Goal: Transaction & Acquisition: Obtain resource

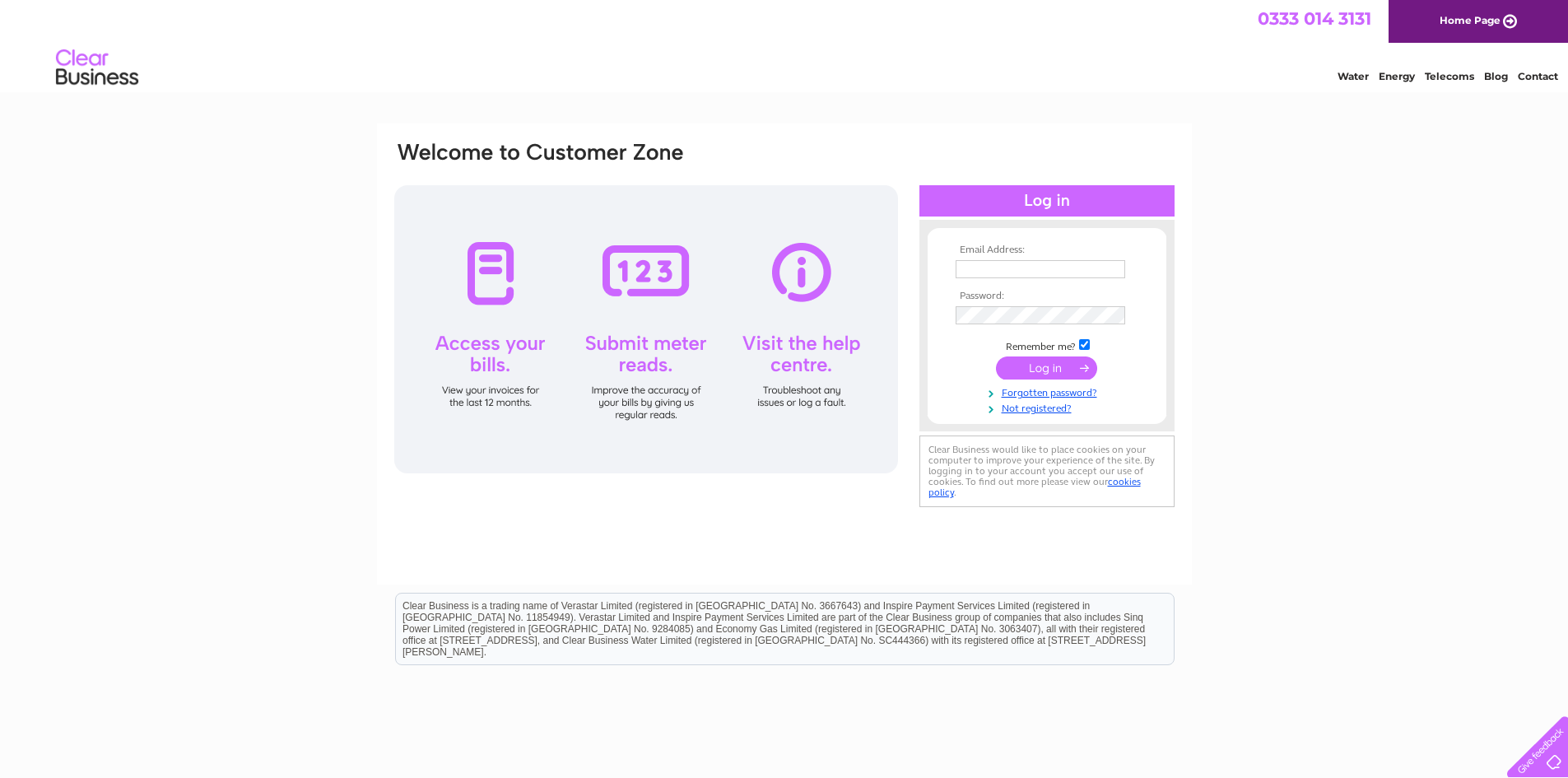
click at [985, 273] on input "text" at bounding box center [1040, 268] width 169 height 18
paste input "[EMAIL_ADDRESS][DOMAIN_NAME]"
type input "[EMAIL_ADDRESS][DOMAIN_NAME]"
click at [1033, 360] on input "submit" at bounding box center [1046, 368] width 101 height 23
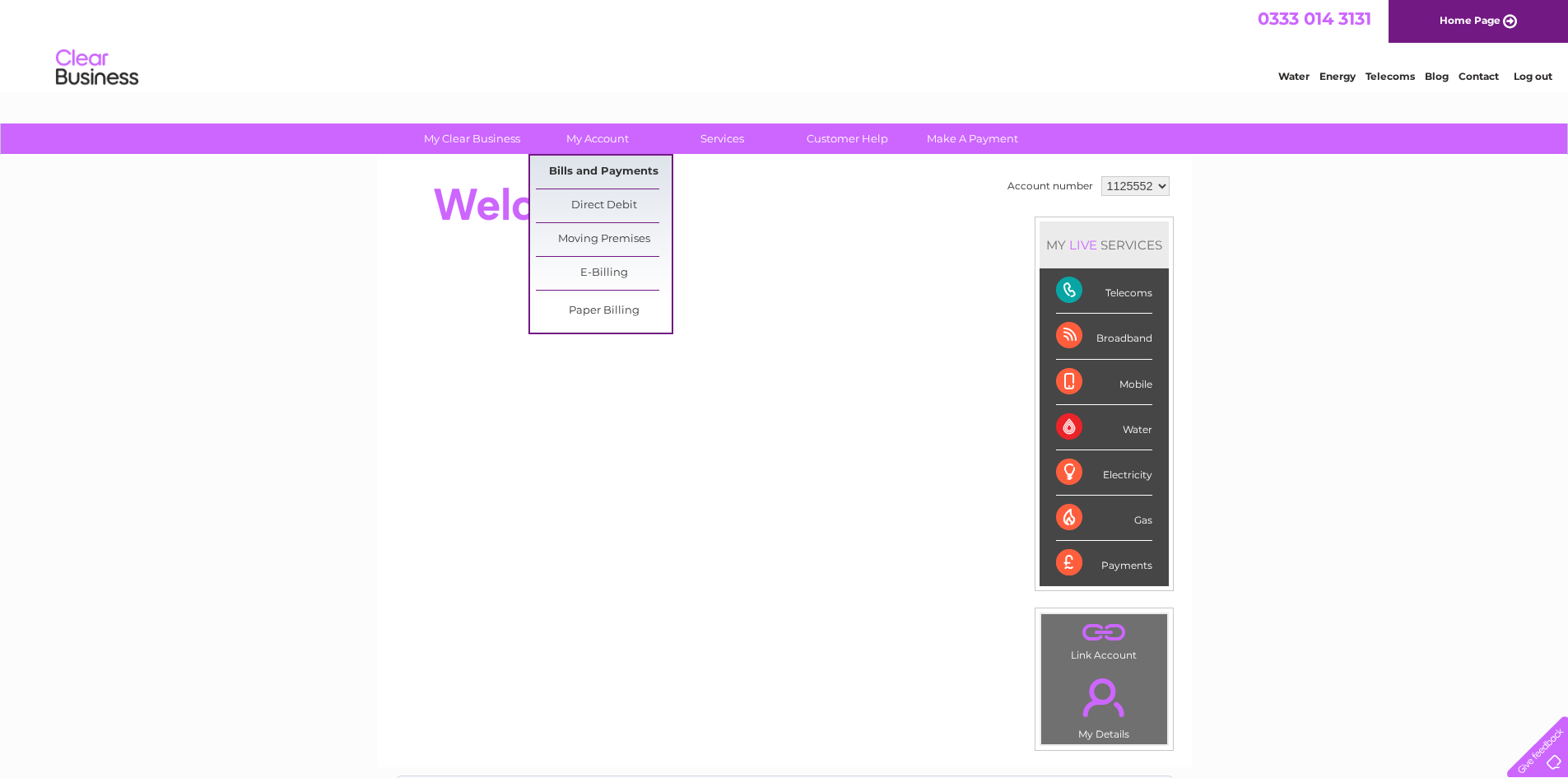
click at [578, 169] on link "Bills and Payments" at bounding box center [603, 172] width 136 height 33
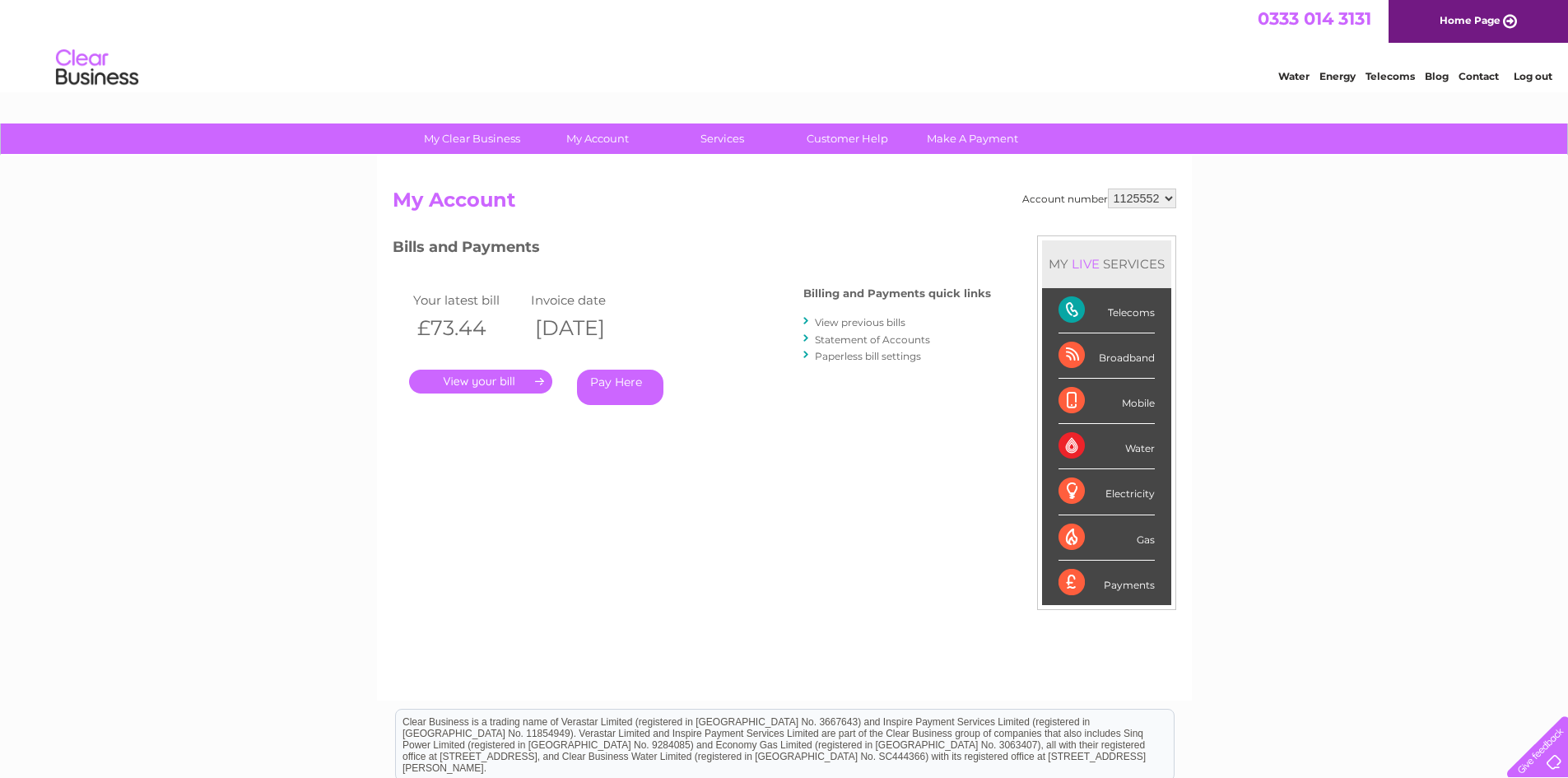
click at [436, 380] on link "." at bounding box center [480, 381] width 143 height 24
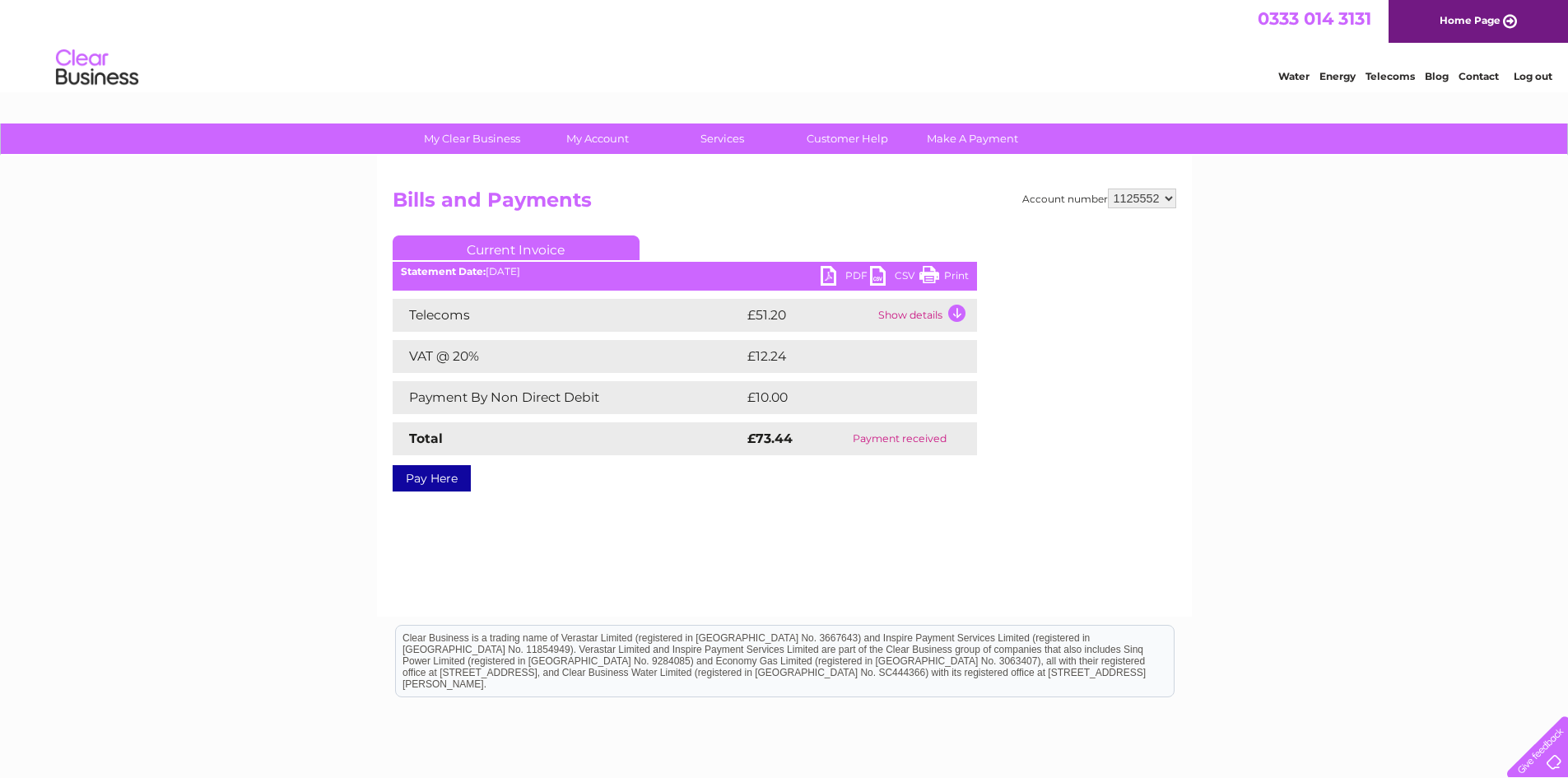
click at [842, 270] on link "PDF" at bounding box center [844, 277] width 49 height 24
click at [1532, 73] on link "Log out" at bounding box center [1532, 76] width 38 height 13
